Goal: Task Accomplishment & Management: Complete application form

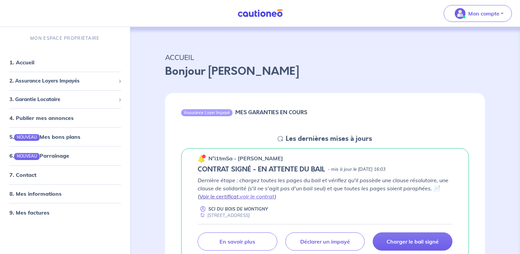
click at [209, 196] on link "Voir le certificat" at bounding box center [218, 196] width 39 height 7
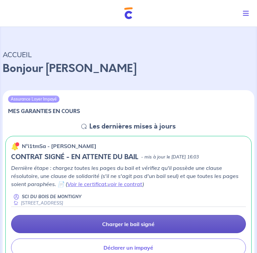
click at [155, 227] on p "Charger le bail signé" at bounding box center [129, 224] width 52 height 7
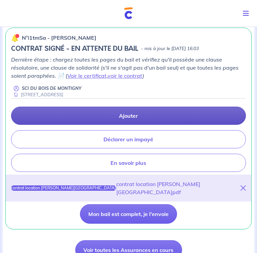
scroll to position [135, 0]
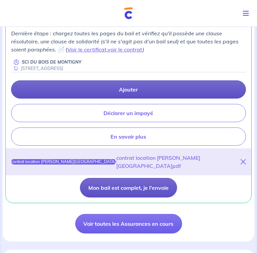
click at [145, 178] on button "Mon bail est complet, je l'envoie" at bounding box center [128, 188] width 97 height 20
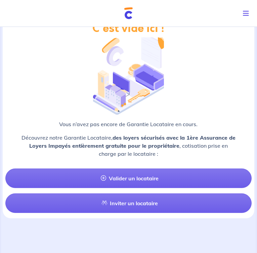
scroll to position [605, 0]
